Goal: Information Seeking & Learning: Check status

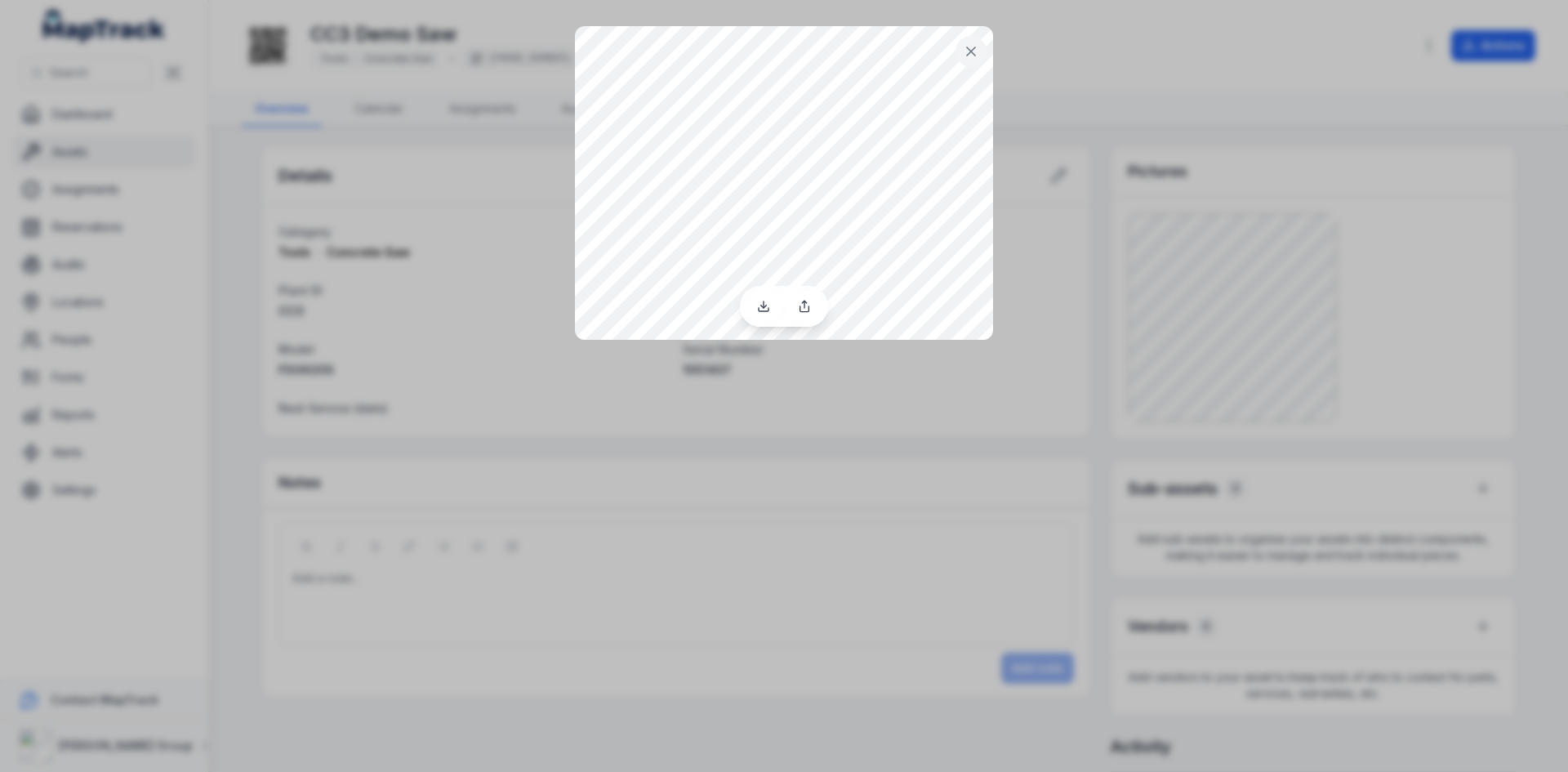
click at [937, 620] on div at bounding box center [784, 386] width 1568 height 772
click at [973, 53] on icon at bounding box center [970, 51] width 8 height 8
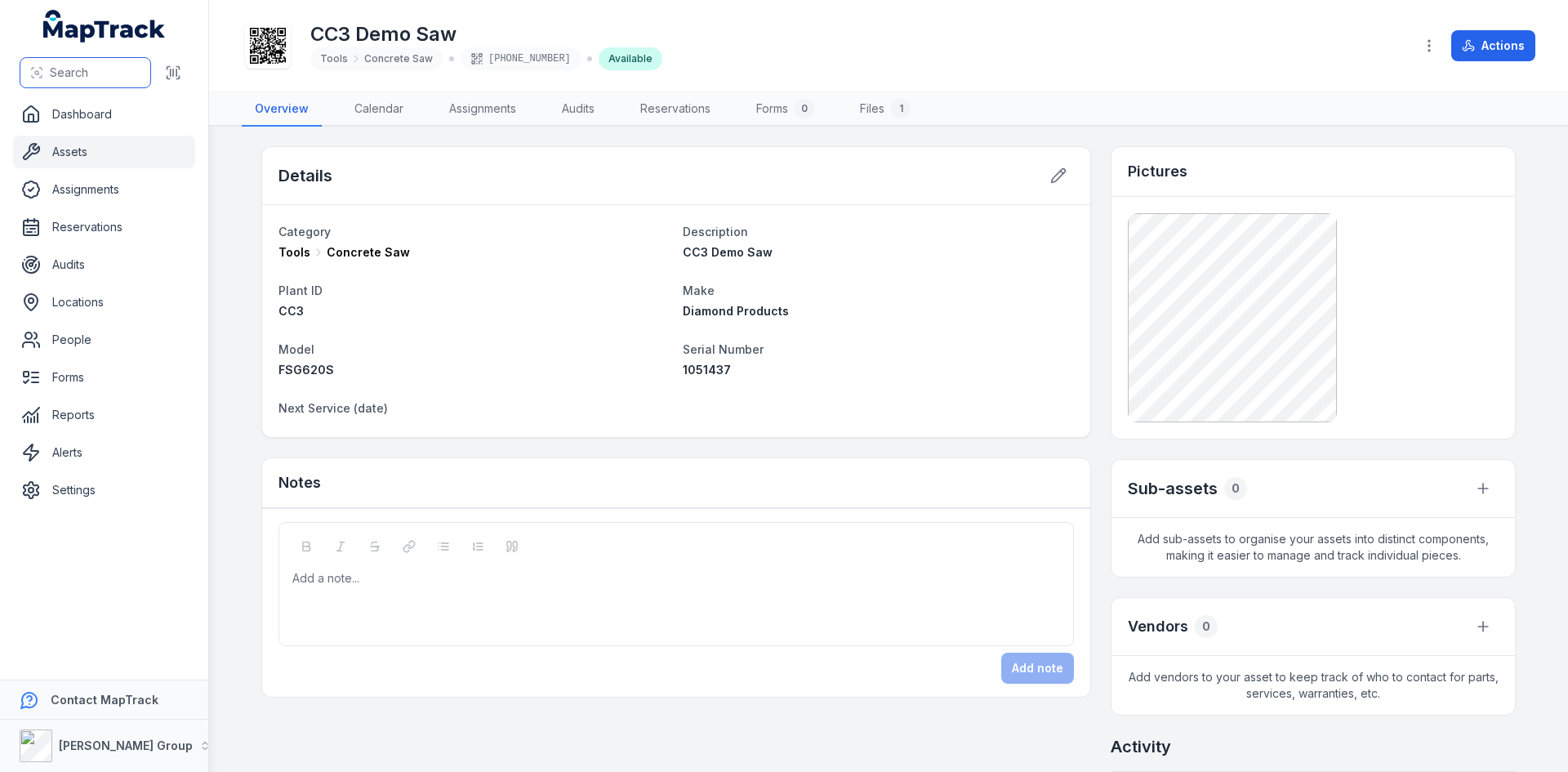
click at [83, 72] on span "Search" at bounding box center [69, 72] width 38 height 17
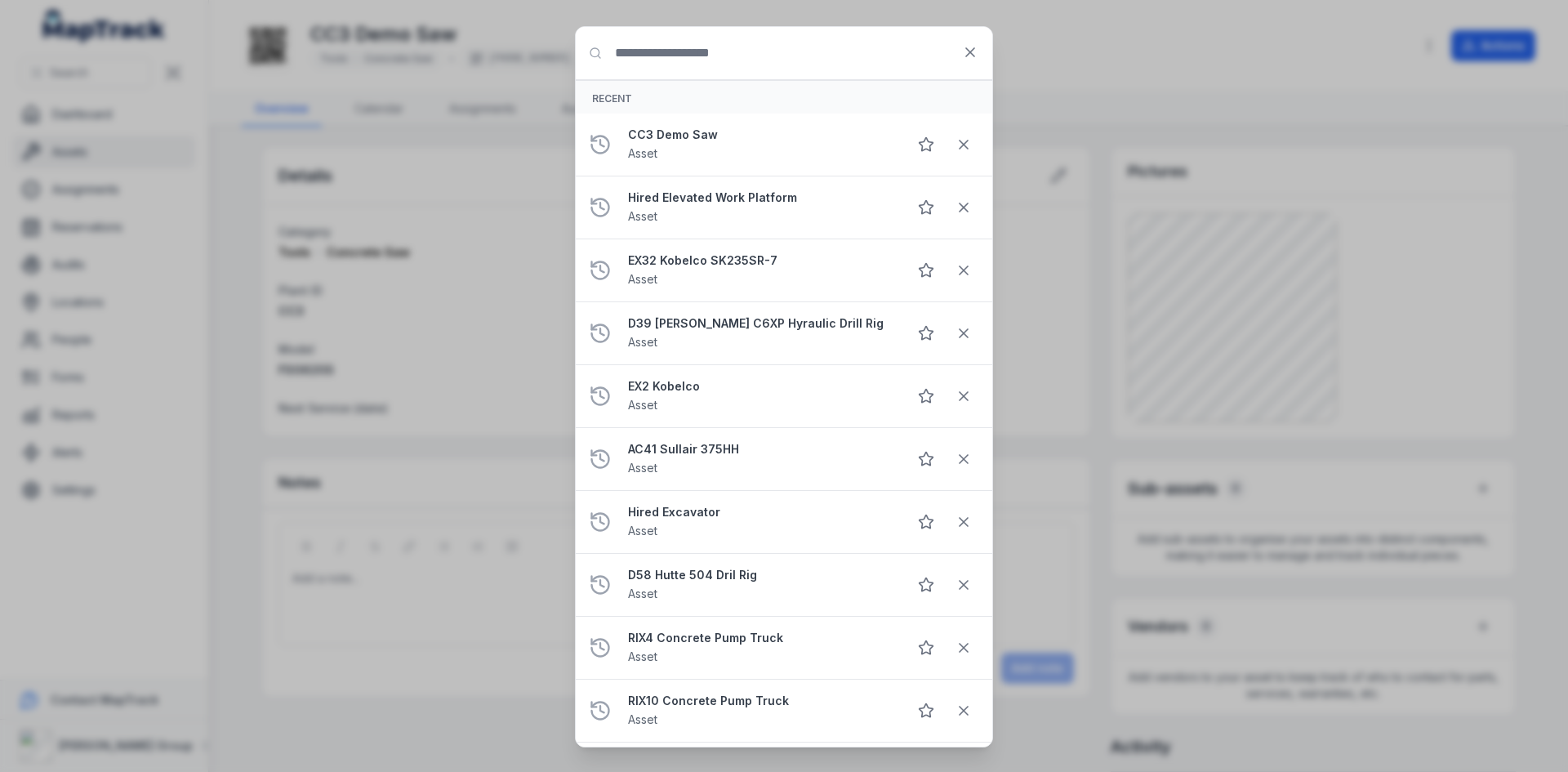
click at [803, 51] on input "Search for anything" at bounding box center [784, 53] width 416 height 52
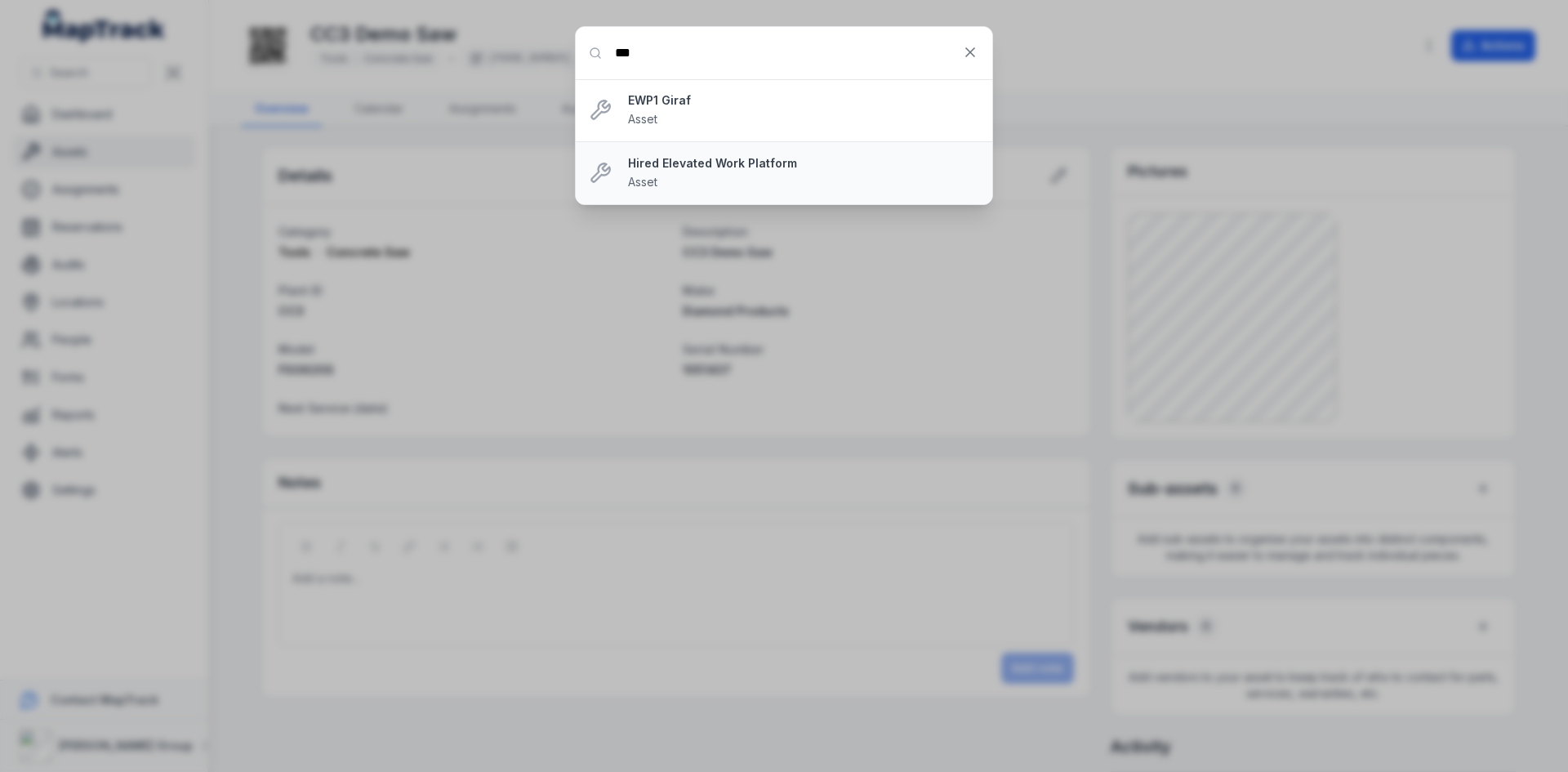
type input "***"
click at [767, 184] on div "Hired Elevated Work Platform Asset" at bounding box center [803, 173] width 351 height 36
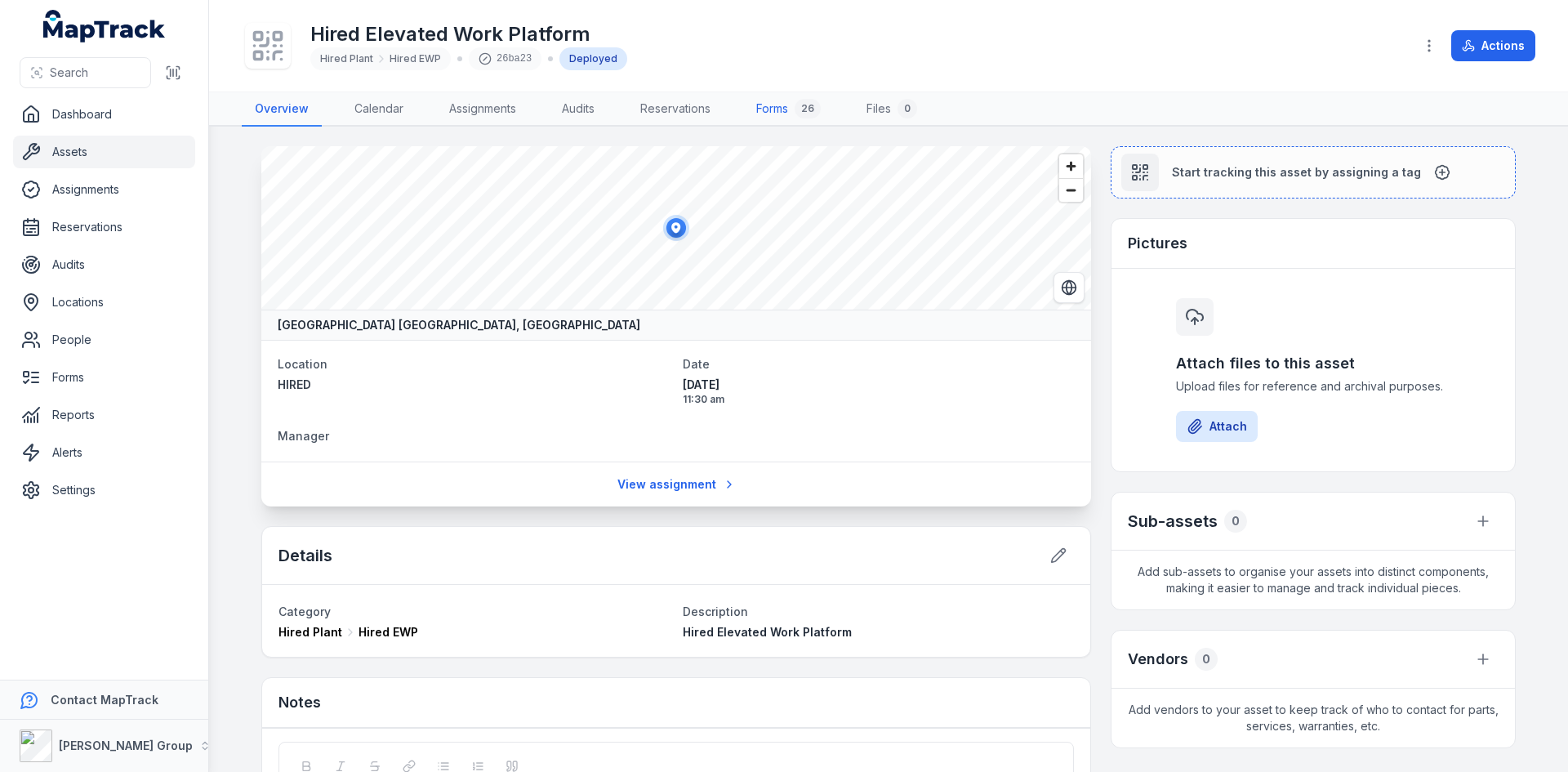
click at [785, 119] on link "Forms 26" at bounding box center [788, 109] width 91 height 34
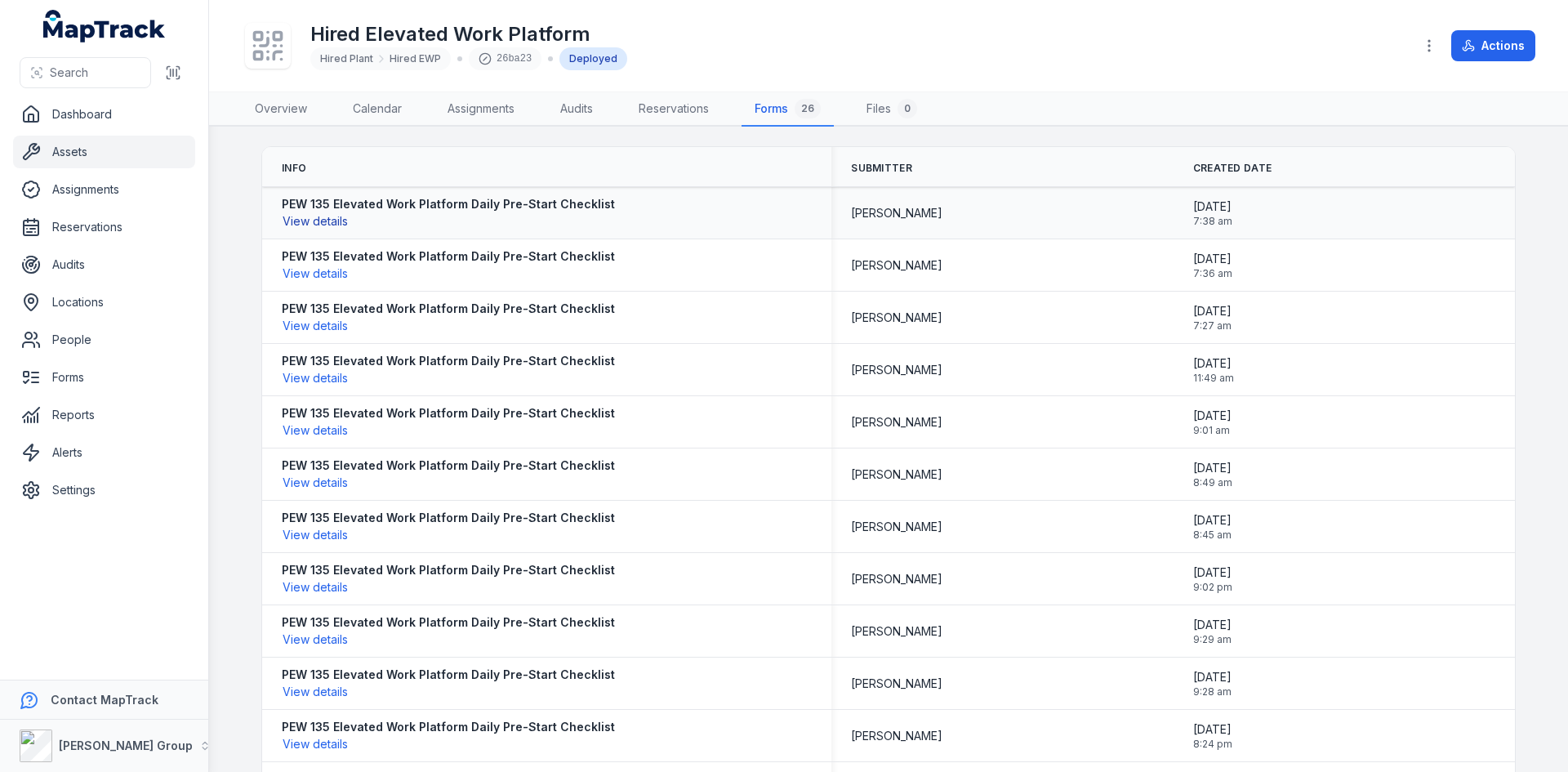
click at [328, 226] on button "View details" at bounding box center [314, 221] width 67 height 18
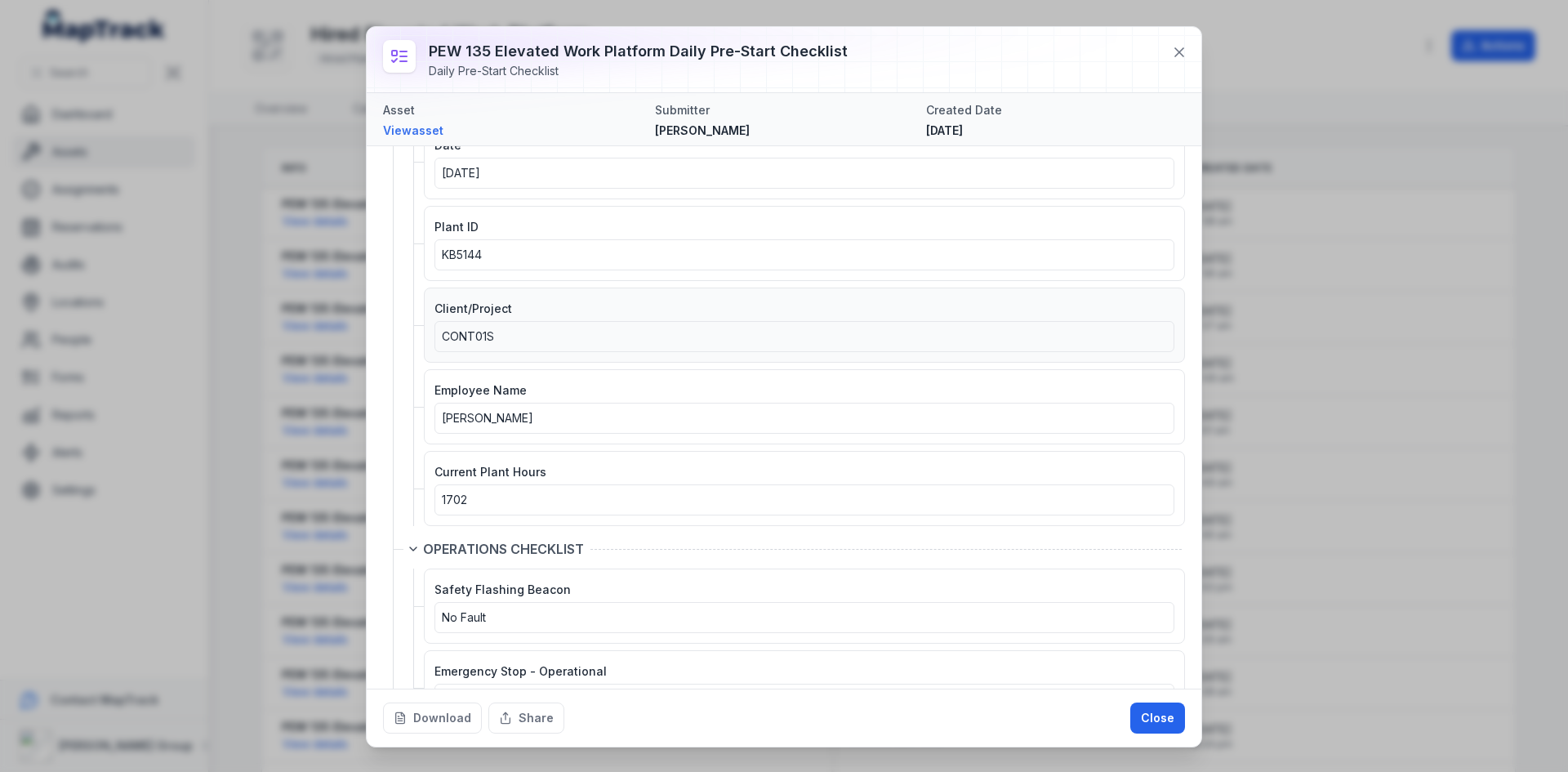
scroll to position [245, 0]
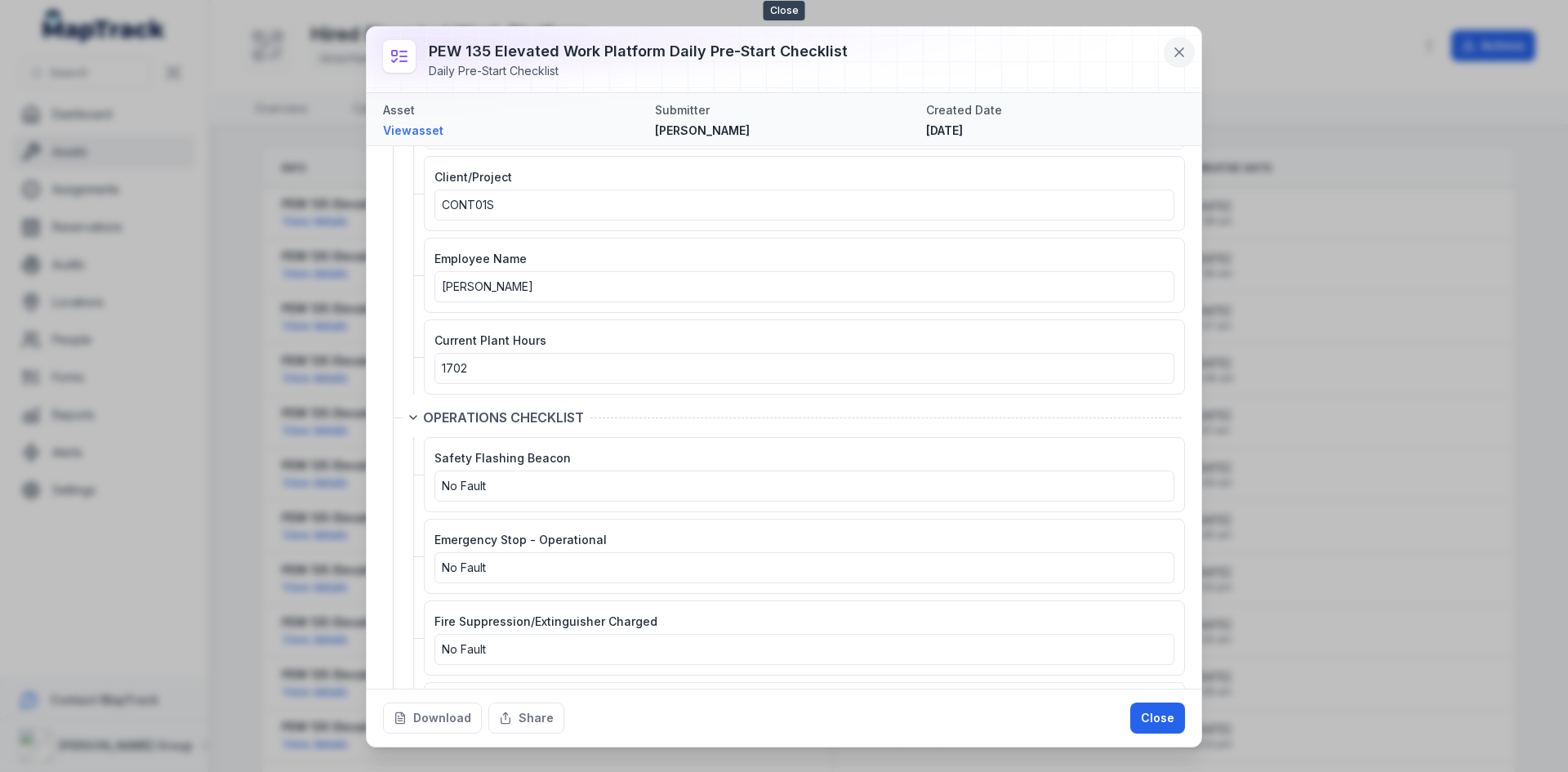
click at [1186, 55] on icon at bounding box center [1179, 52] width 17 height 17
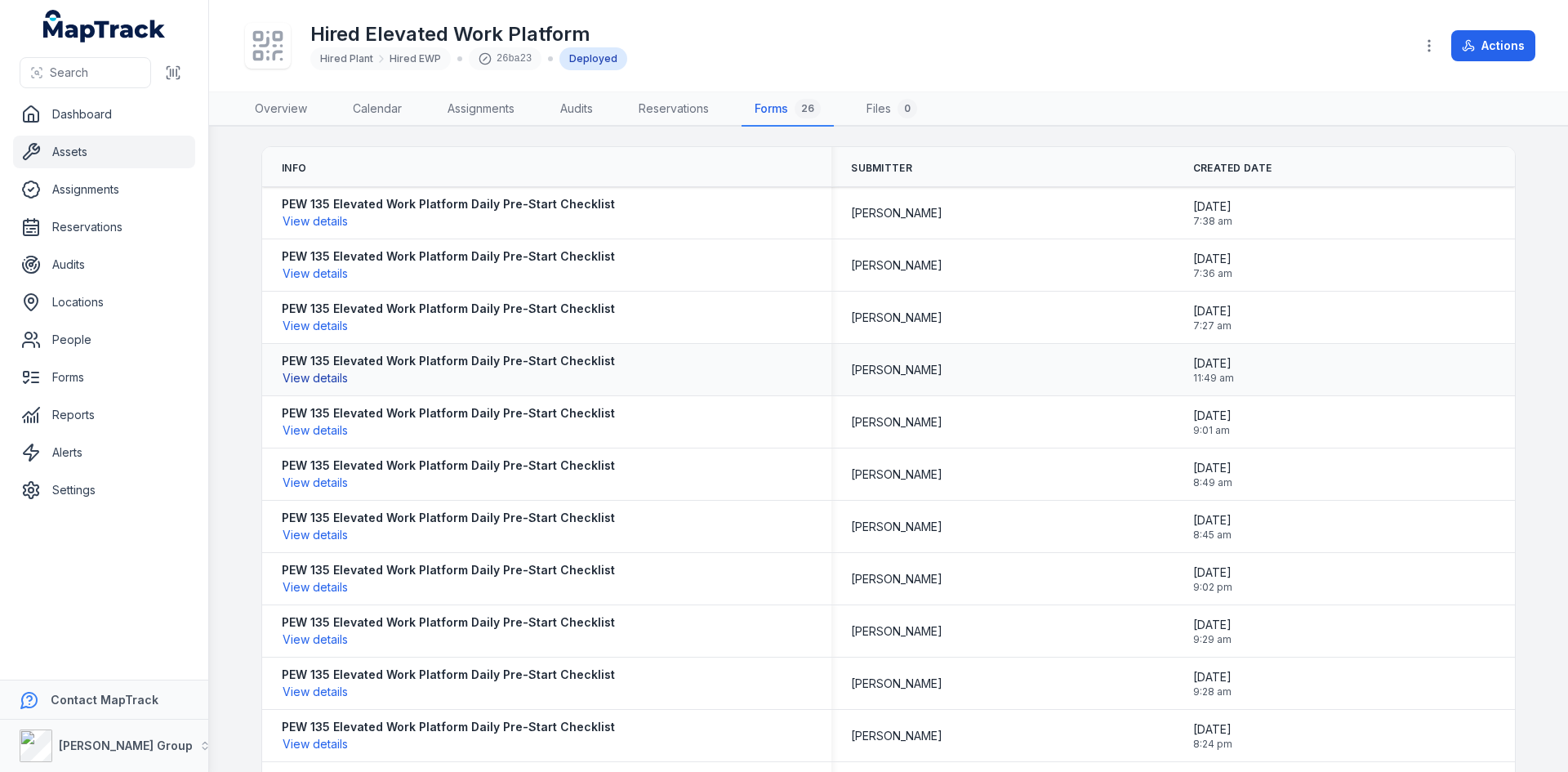
click at [320, 375] on button "View details" at bounding box center [314, 378] width 67 height 18
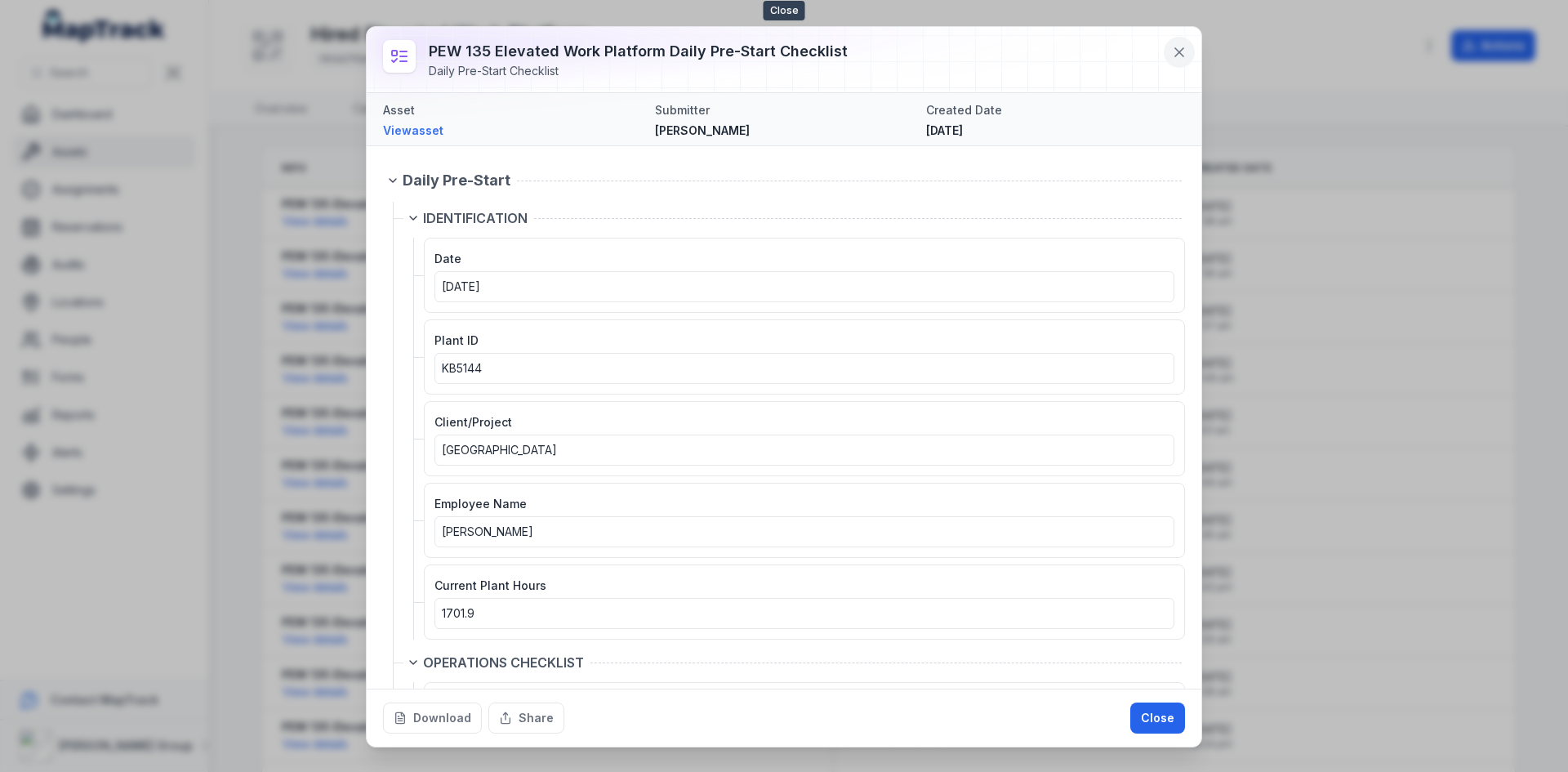
click at [1186, 45] on icon at bounding box center [1179, 52] width 17 height 17
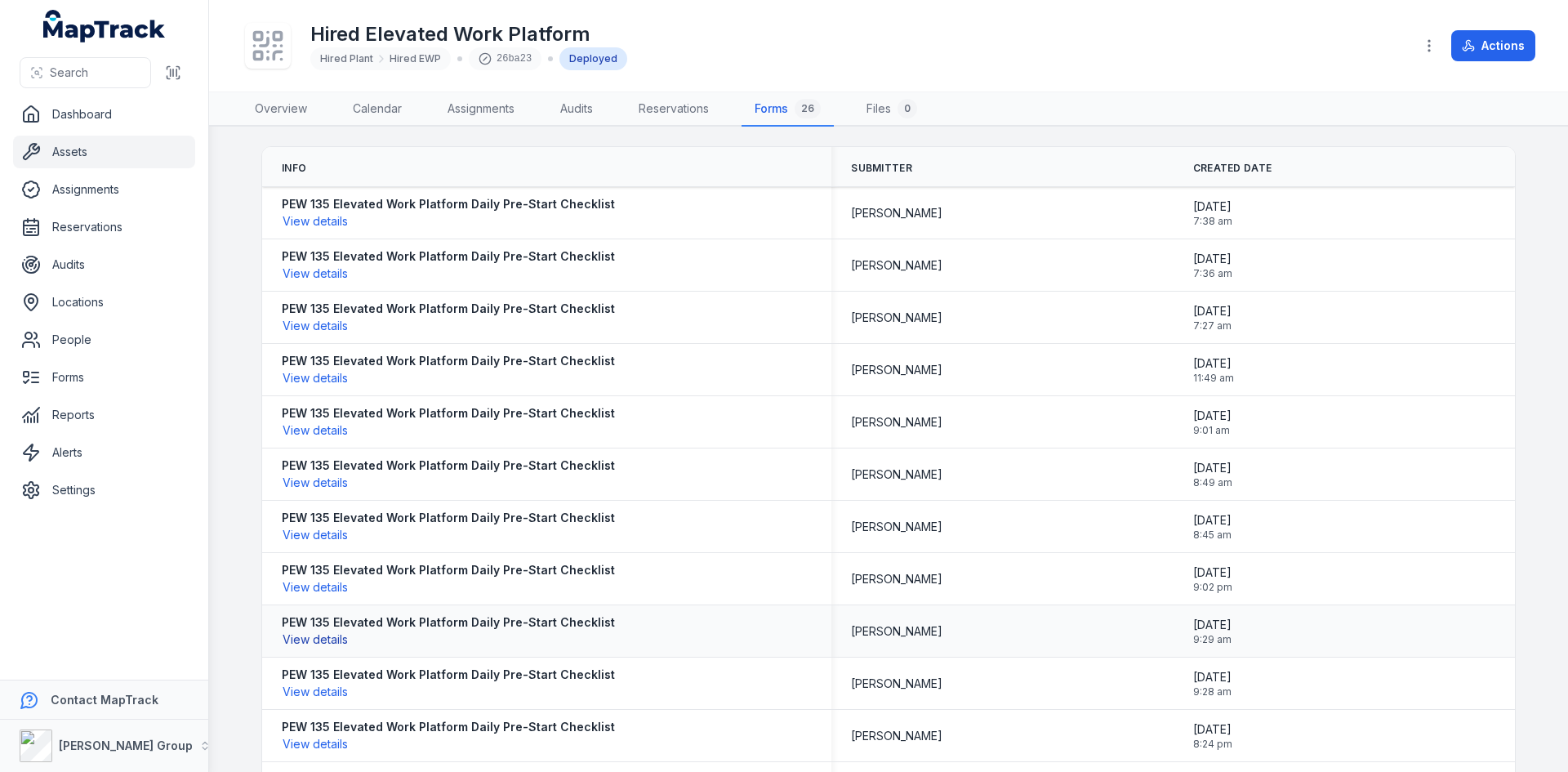
click at [318, 635] on button "View details" at bounding box center [314, 640] width 67 height 18
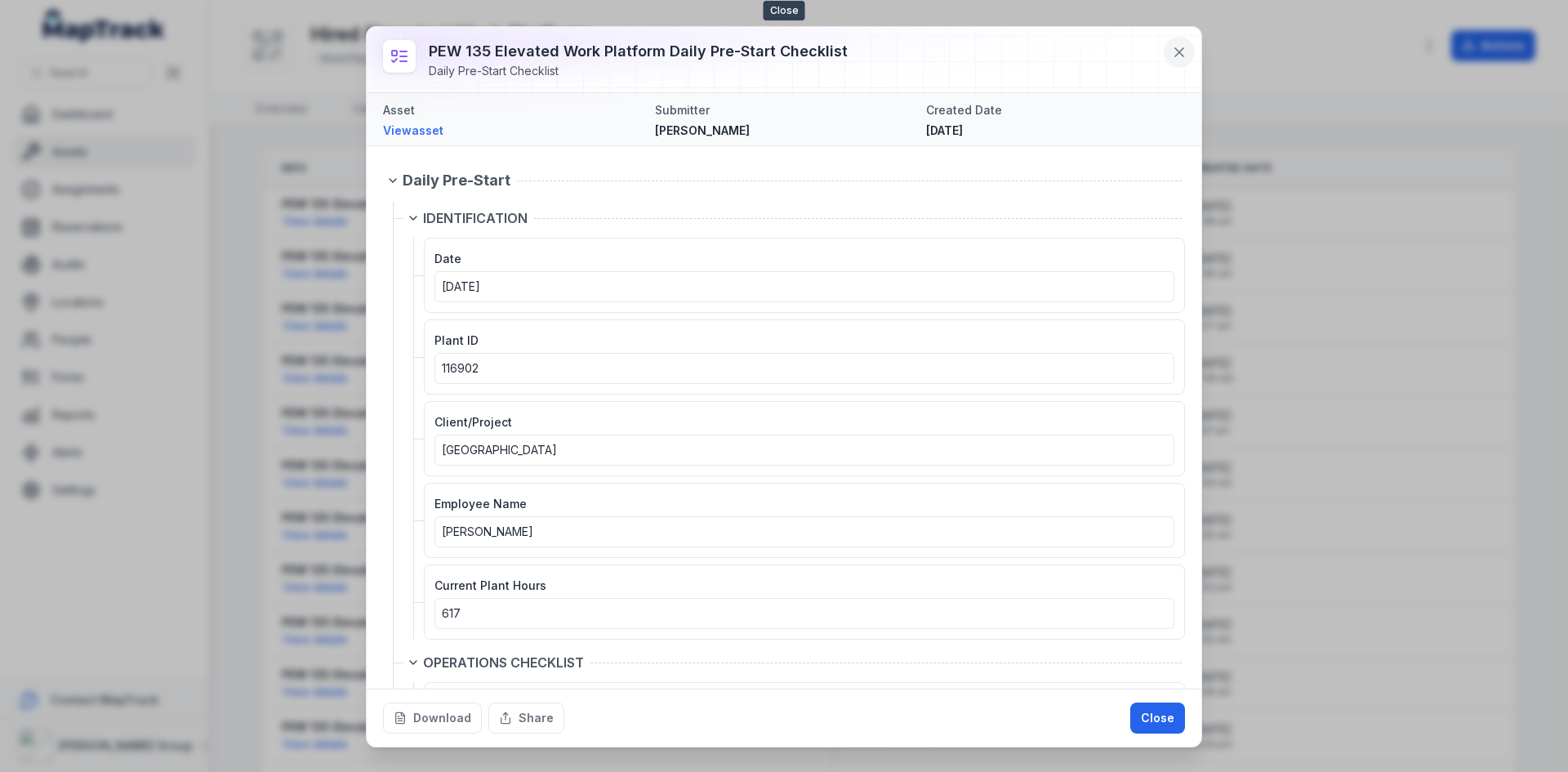
click at [1177, 56] on icon at bounding box center [1179, 51] width 8 height 8
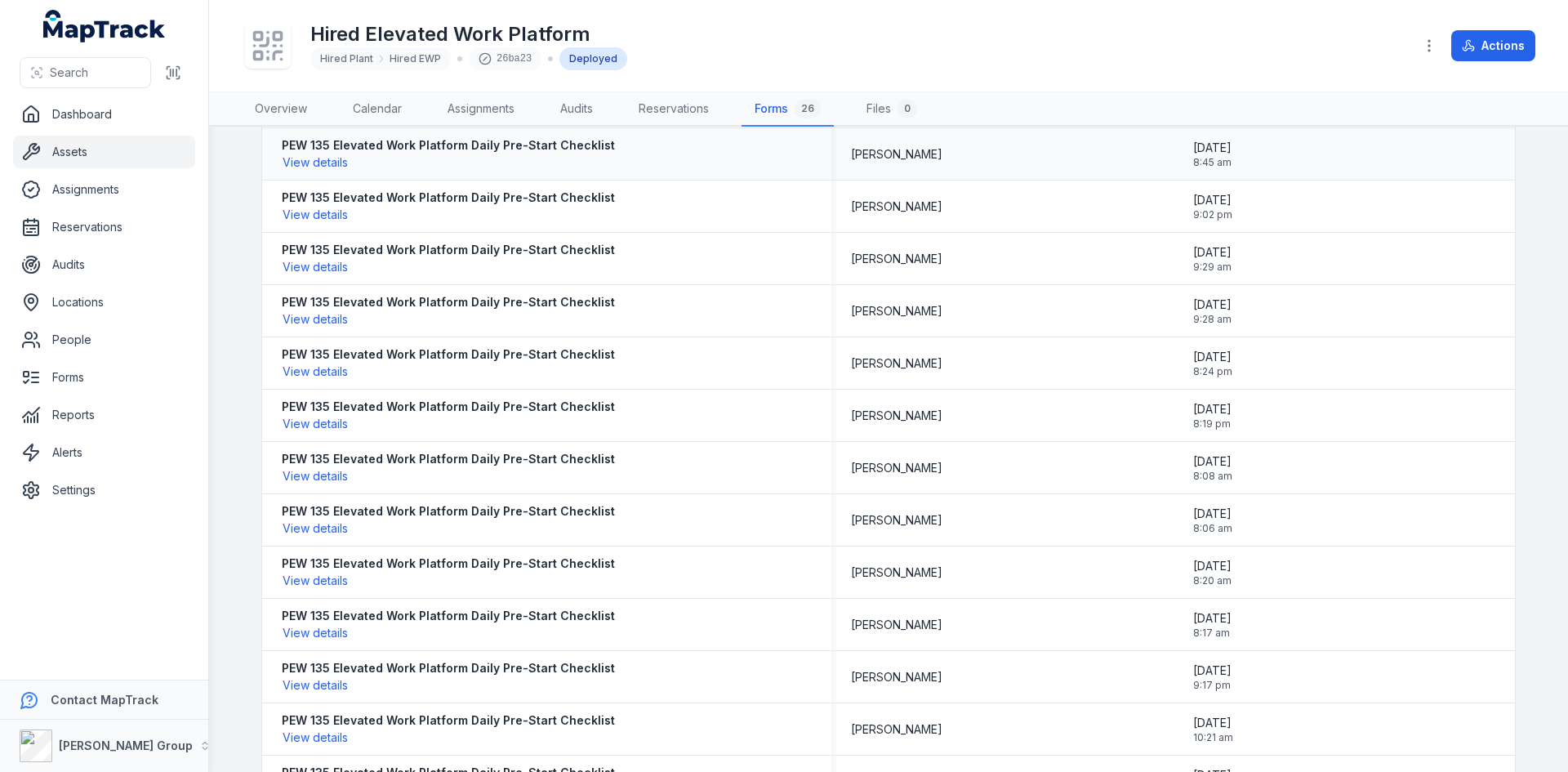
scroll to position [409, 0]
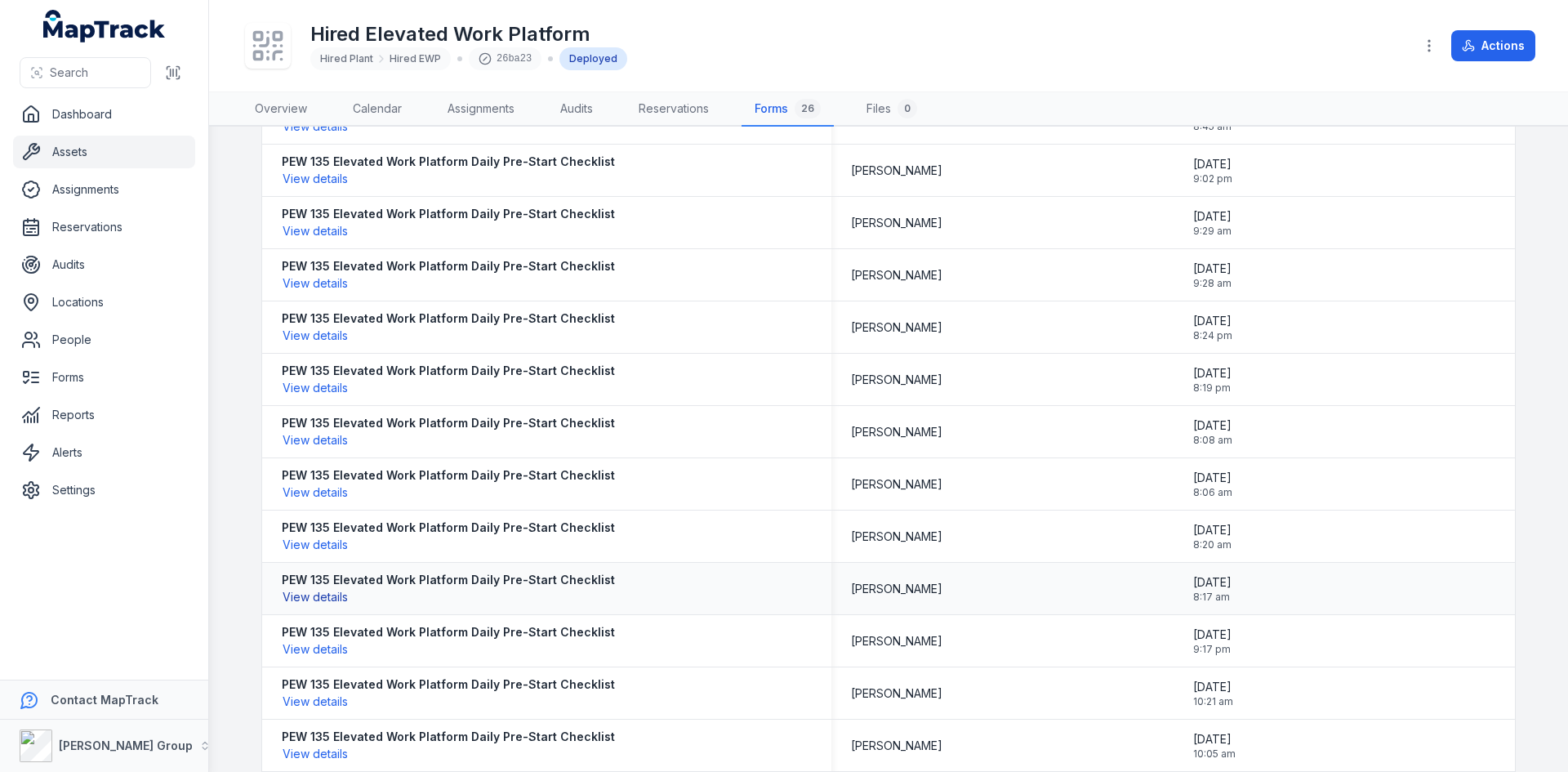
click at [308, 602] on button "View details" at bounding box center [314, 597] width 67 height 18
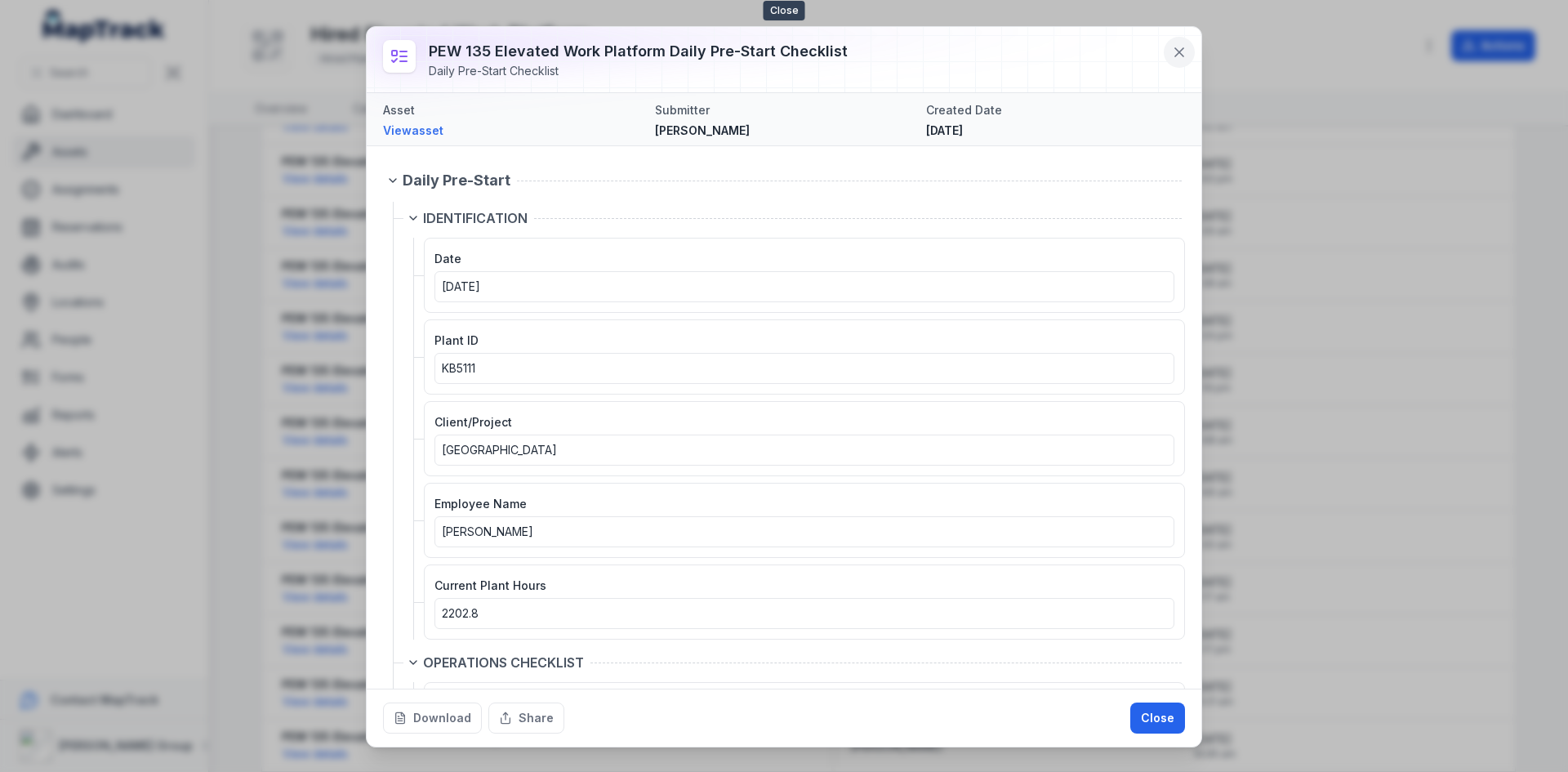
click at [1185, 50] on icon at bounding box center [1179, 52] width 17 height 17
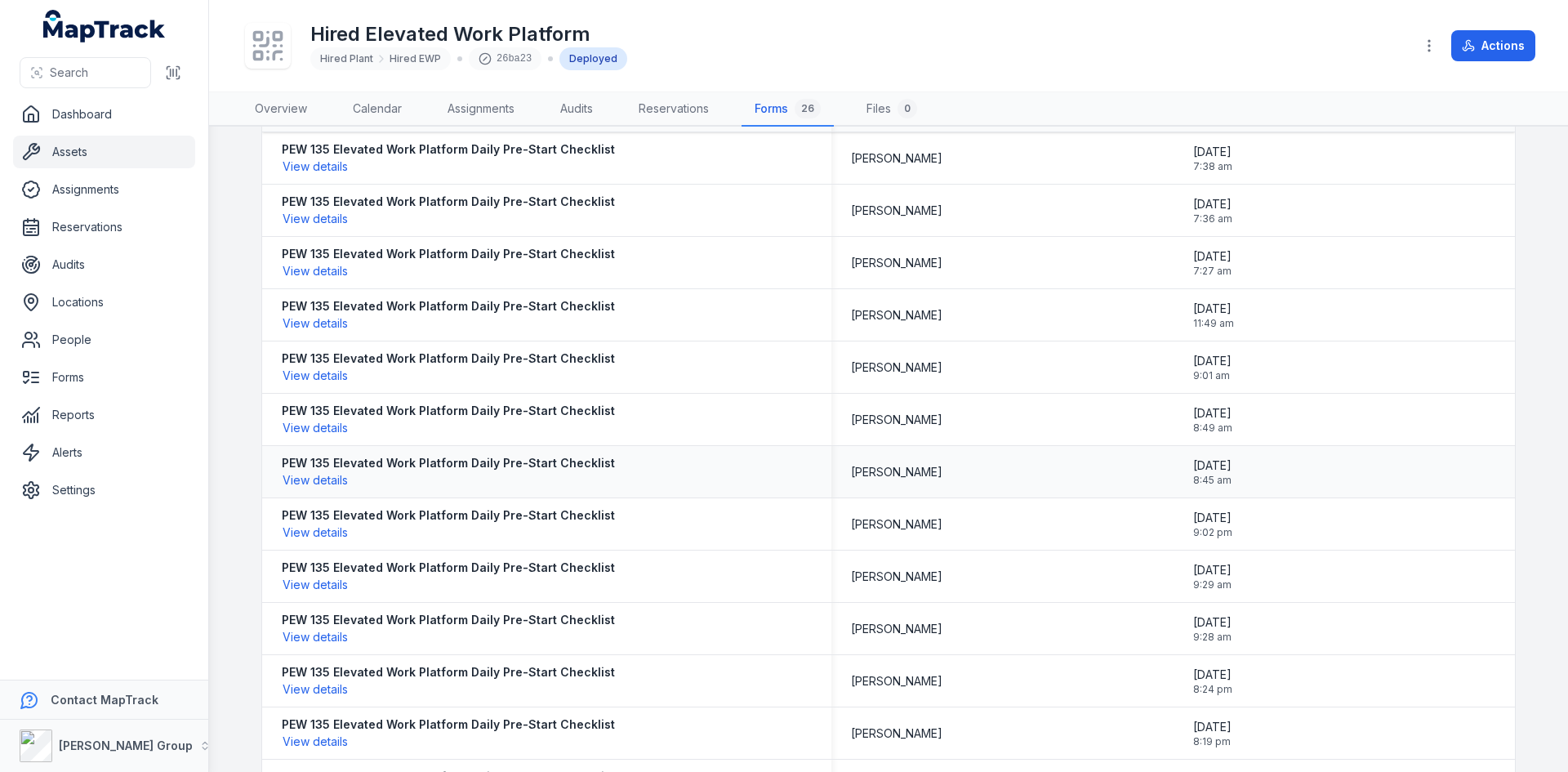
scroll to position [0, 0]
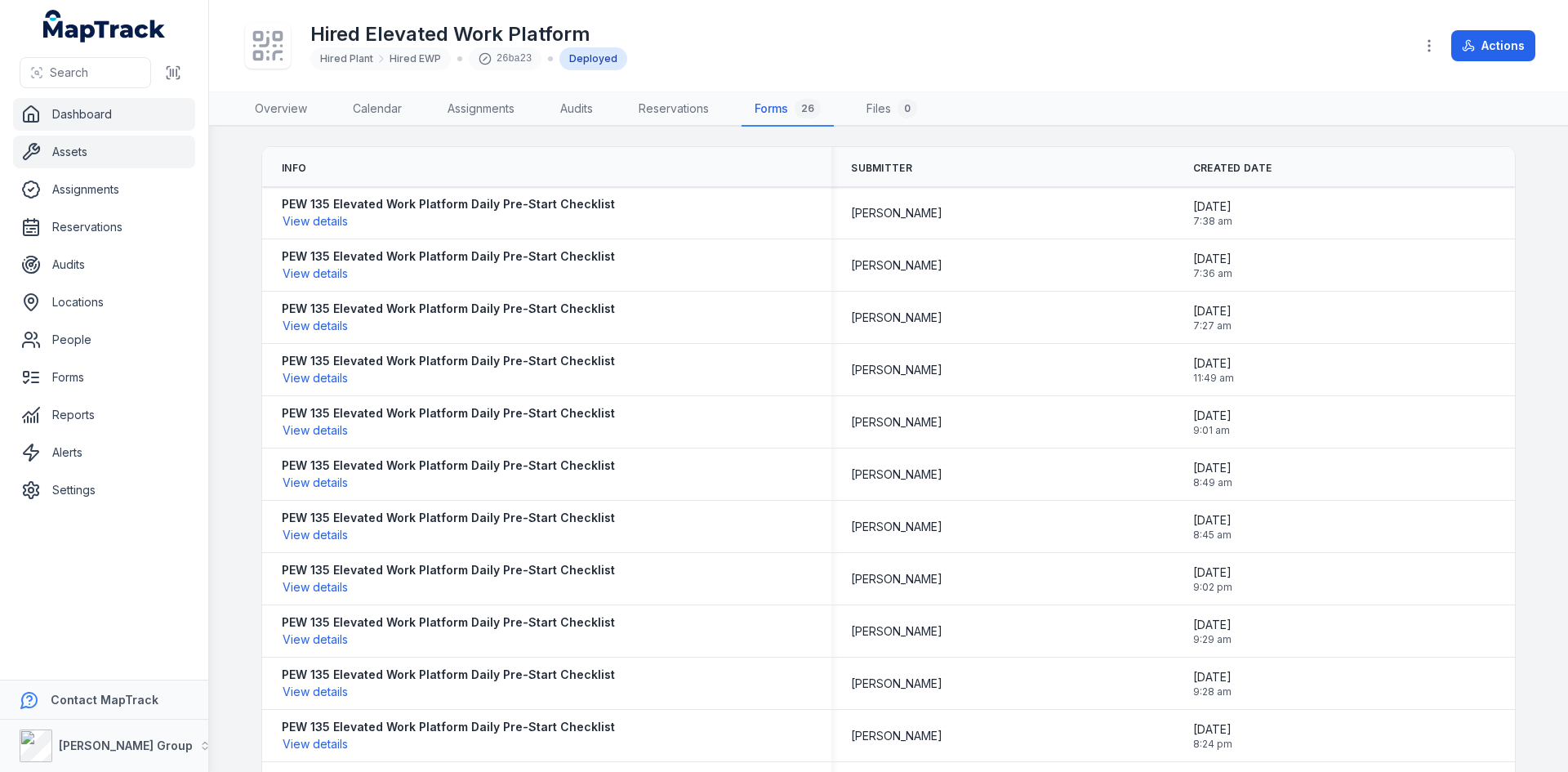
click at [128, 117] on link "Dashboard" at bounding box center [104, 115] width 182 height 33
